Goal: Navigation & Orientation: Go to known website

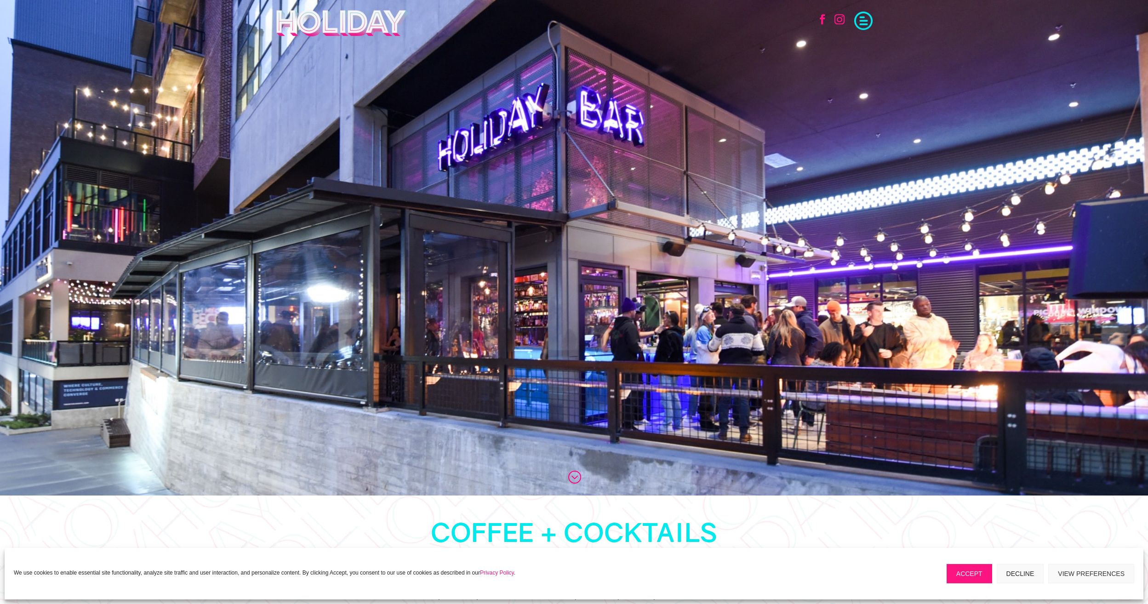
click at [333, 23] on img at bounding box center [342, 23] width 134 height 28
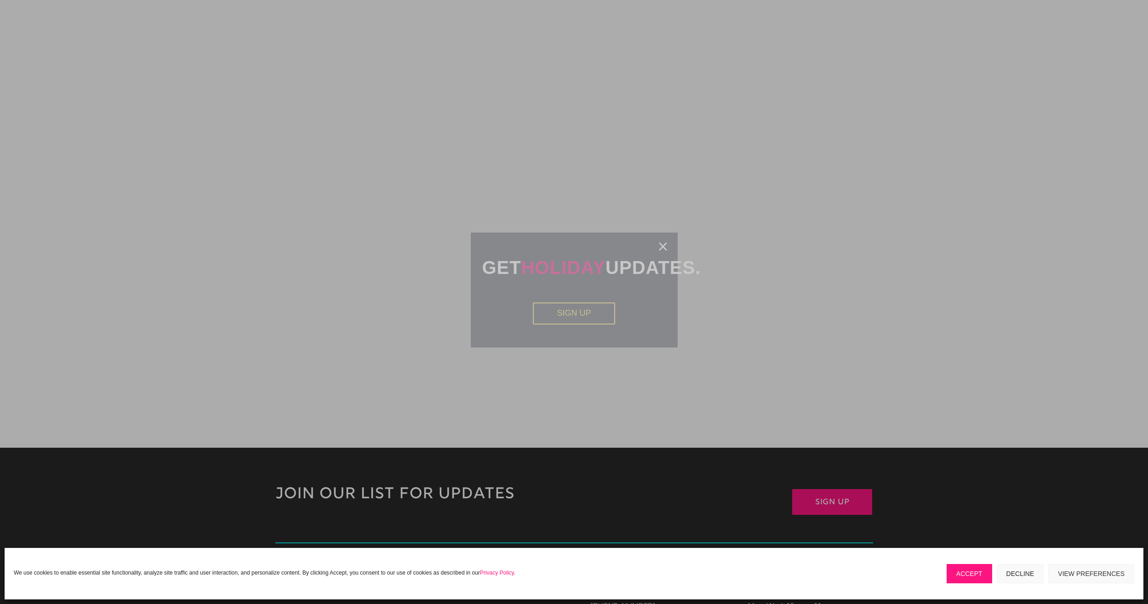
scroll to position [2122, 0]
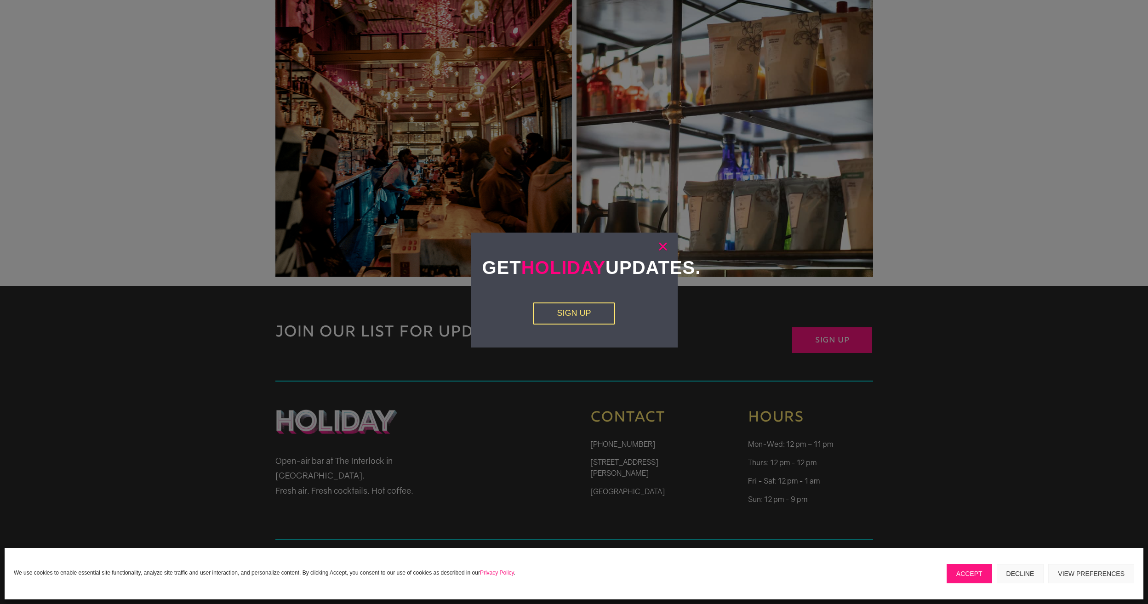
click at [665, 248] on link "×" at bounding box center [663, 246] width 11 height 9
